Goal: Check status: Check status

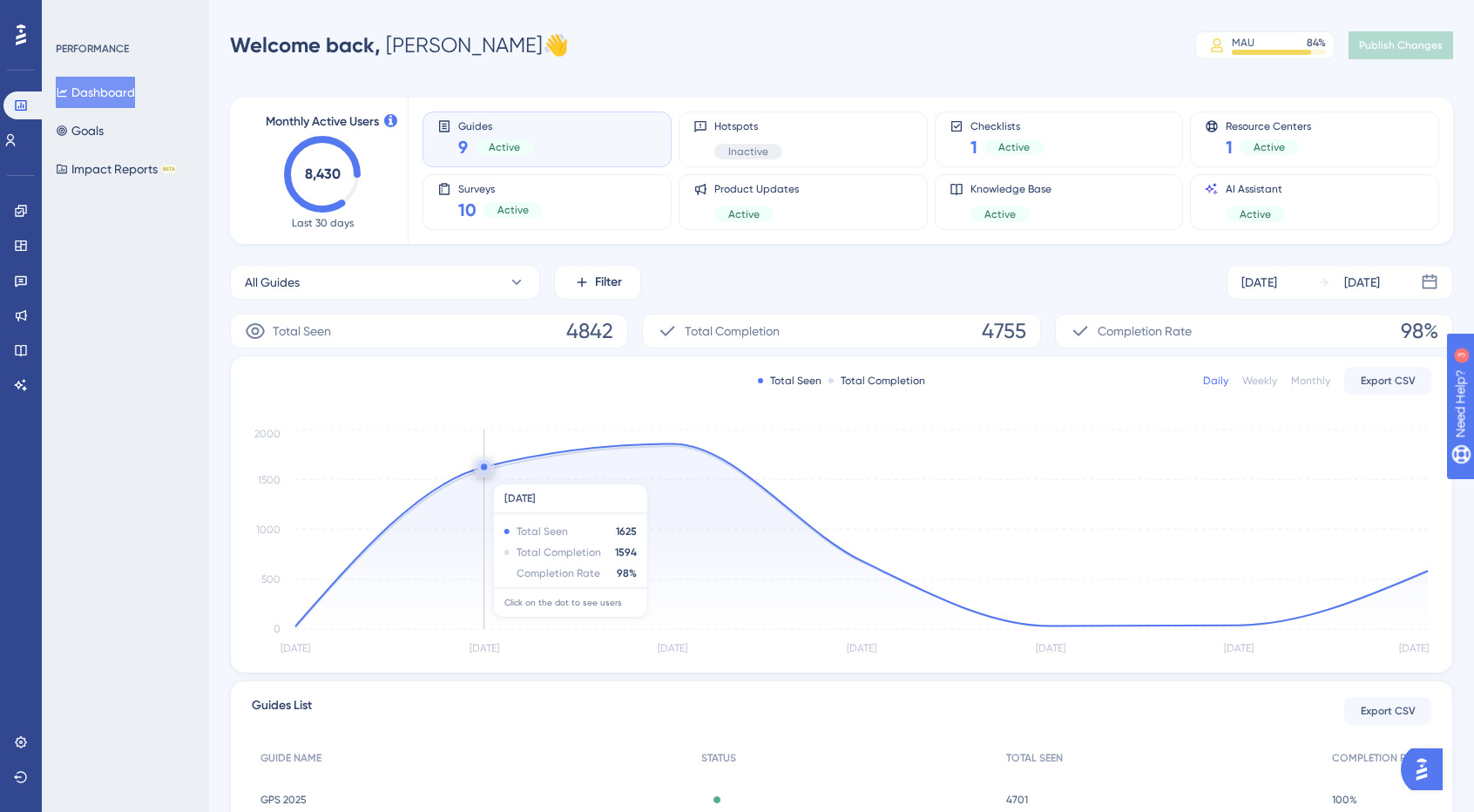
scroll to position [172, 0]
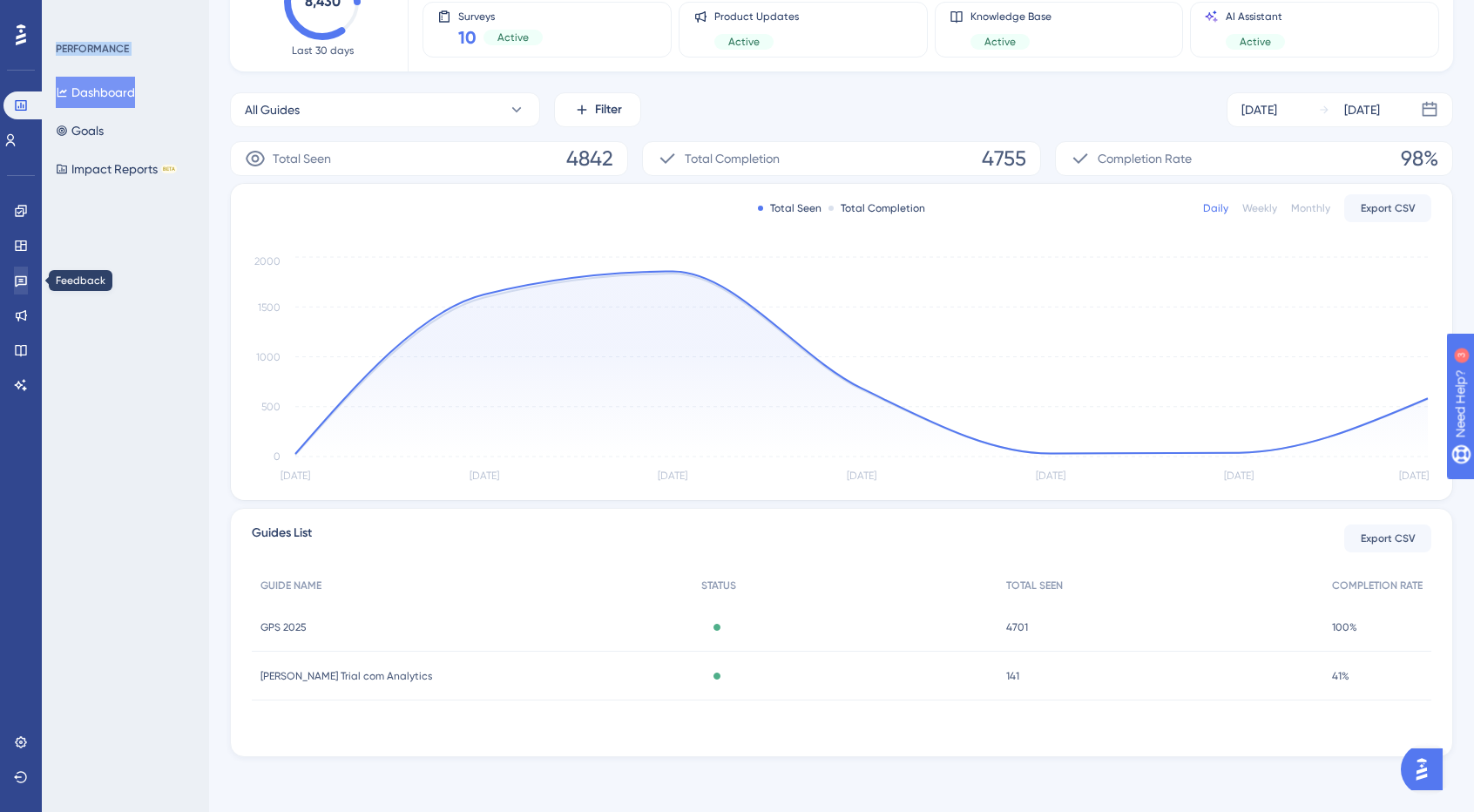
click at [209, 284] on div "Performance Users Engagement Widgets Feedback Product Updates Knowledge Base AI…" at bounding box center [841, 320] width 1265 height 930
click at [28, 284] on link at bounding box center [21, 281] width 14 height 28
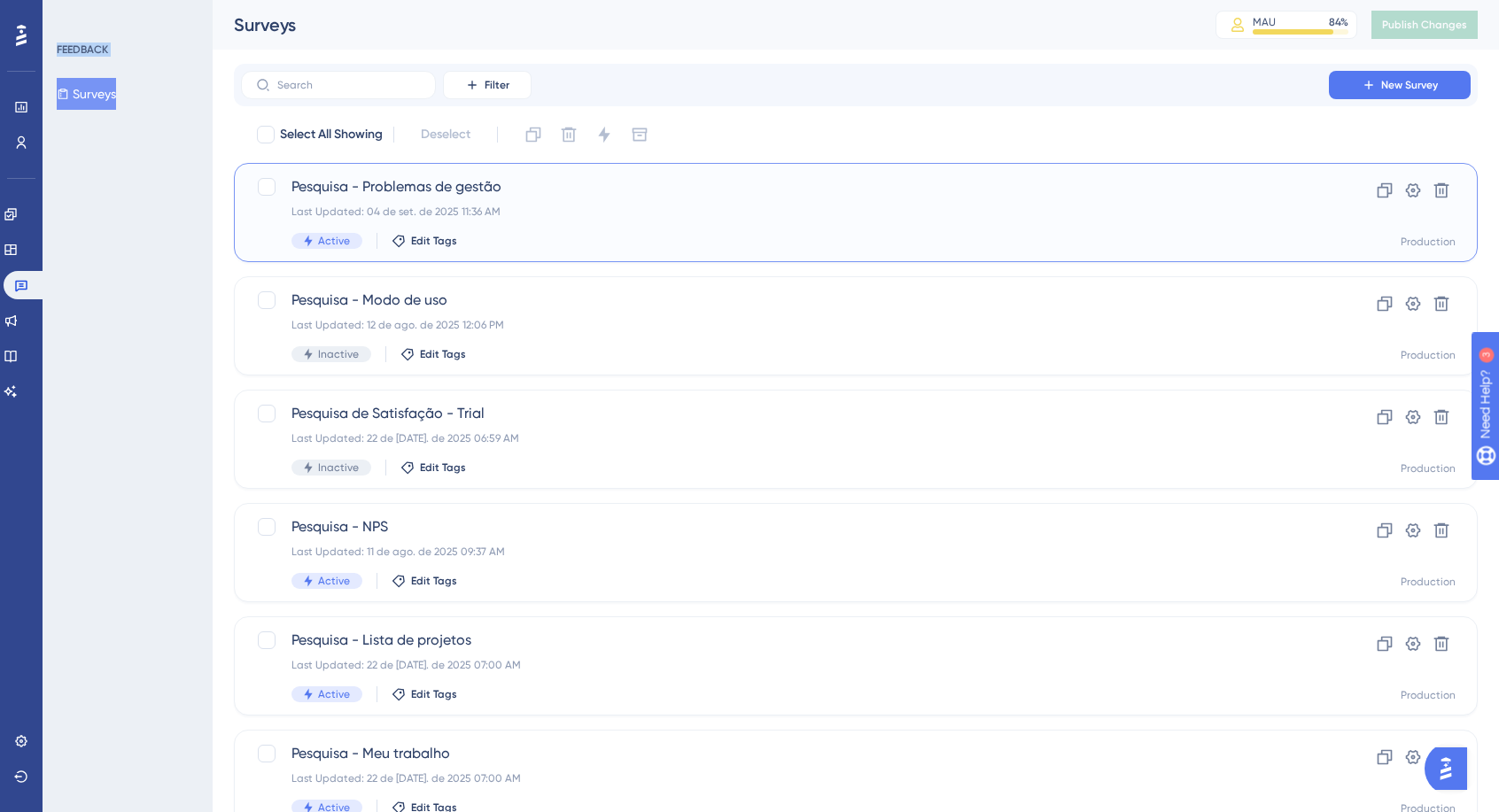
click at [446, 190] on span "Pesquisa - Problemas de gestão" at bounding box center [784, 186] width 987 height 21
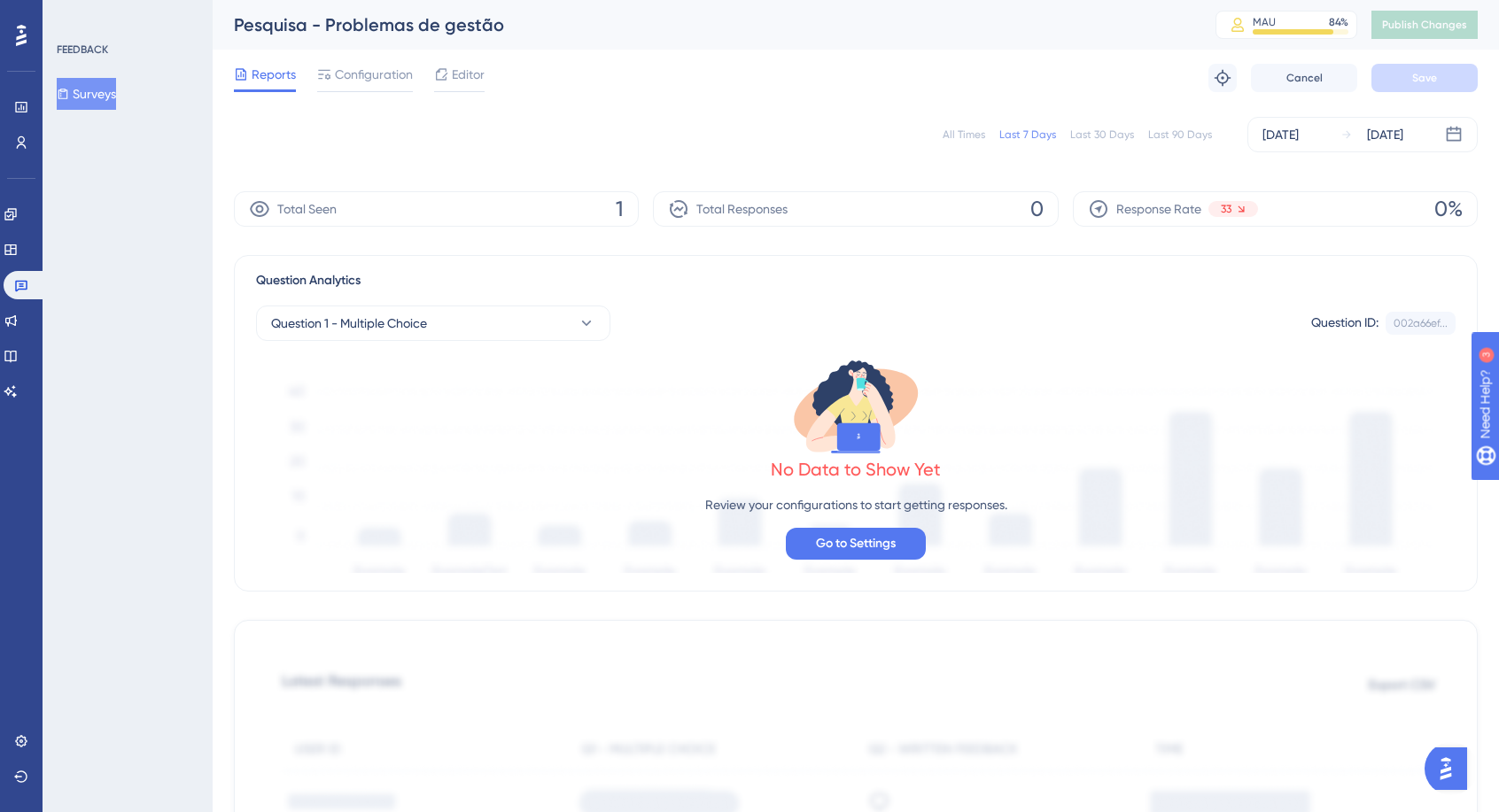
click at [583, 207] on div "Total Seen 1" at bounding box center [436, 209] width 404 height 36
click at [969, 138] on div "All Times" at bounding box center [964, 135] width 43 height 14
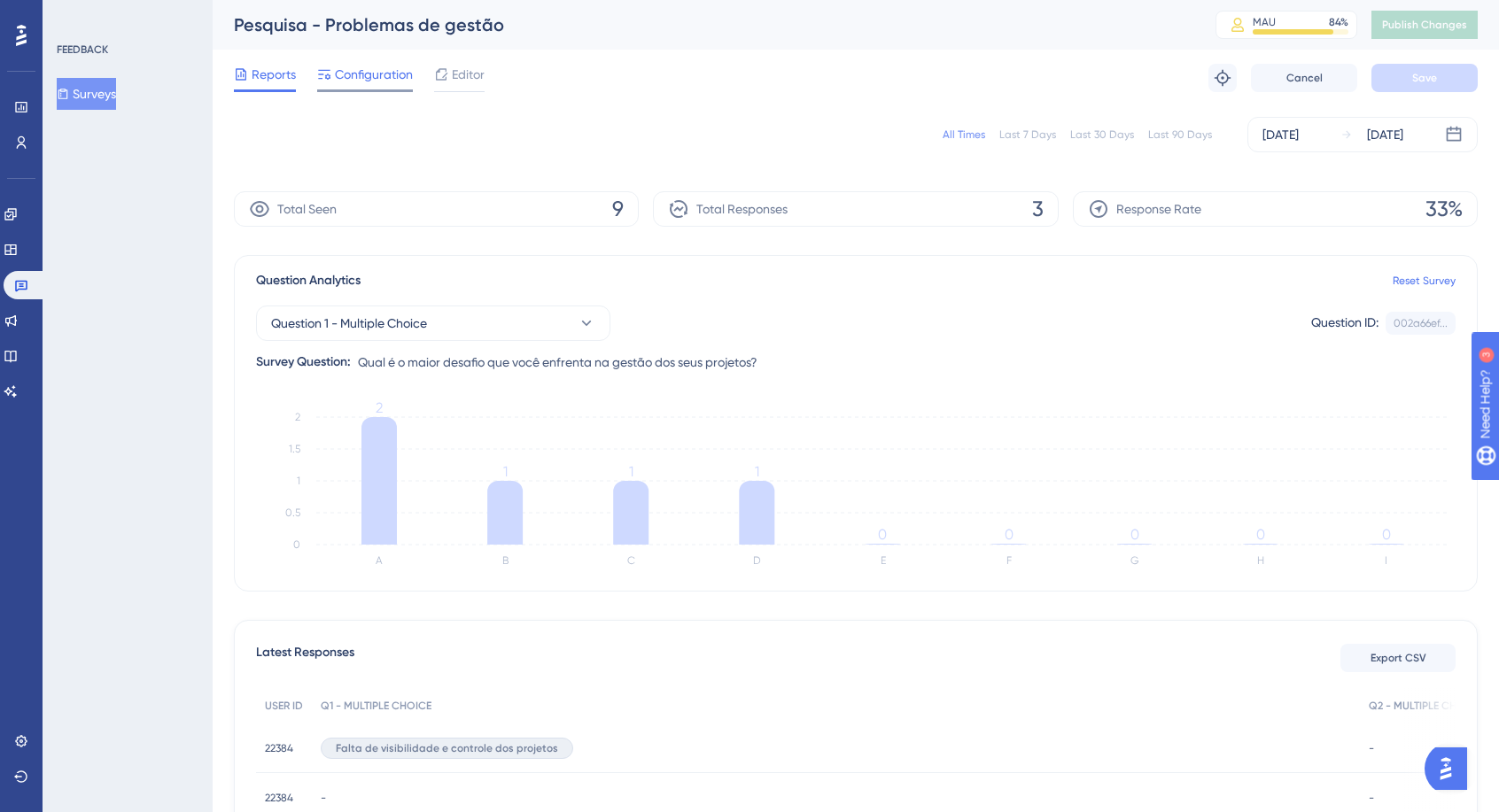
click at [363, 77] on span "Configuration" at bounding box center [373, 74] width 78 height 21
